Goal: Browse casually

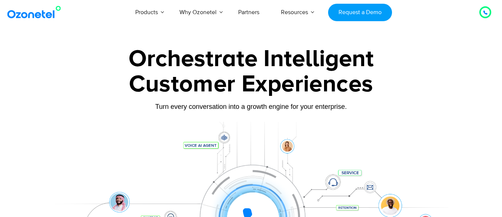
click at [25, 14] on img at bounding box center [36, 12] width 60 height 13
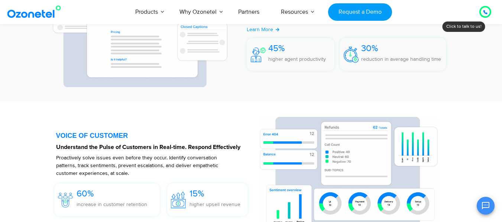
click at [490, 12] on div at bounding box center [485, 12] width 12 height 12
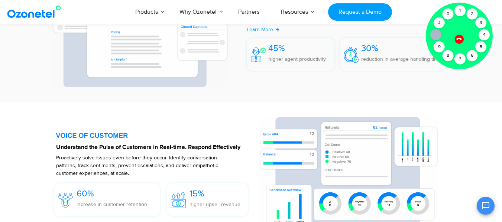
click at [11, 135] on section "VOICE OF CUSTOMER Understand the Pulse of Customers in Real-time. Respond Effec…" at bounding box center [251, 176] width 502 height 149
